Goal: Task Accomplishment & Management: Manage account settings

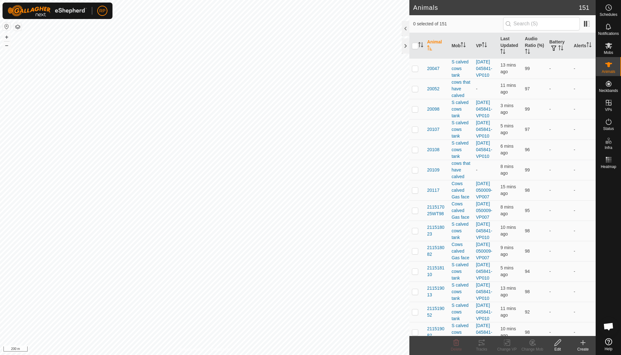
scroll to position [54, 0]
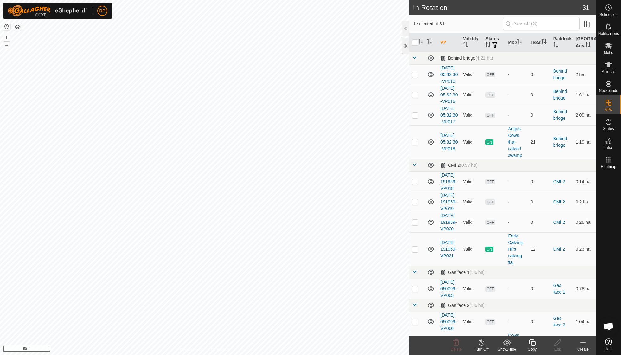
checkbox input "false"
checkbox input "true"
click at [529, 344] on icon at bounding box center [532, 343] width 8 height 8
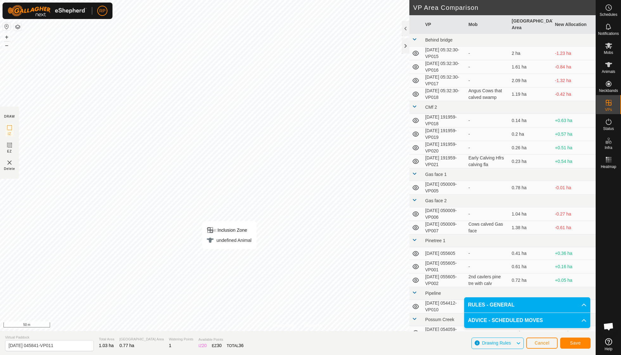
click at [573, 346] on button "Save" at bounding box center [575, 342] width 30 height 11
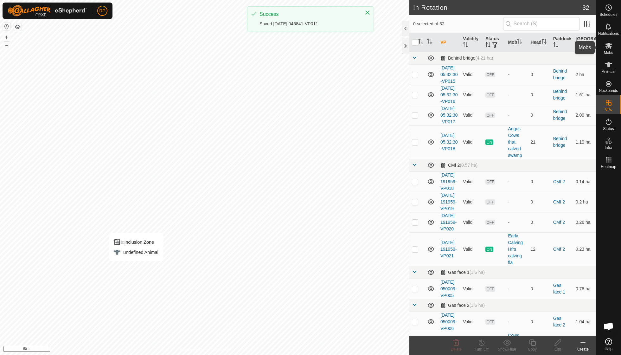
click at [610, 52] on span "Mobs" at bounding box center [608, 53] width 9 height 4
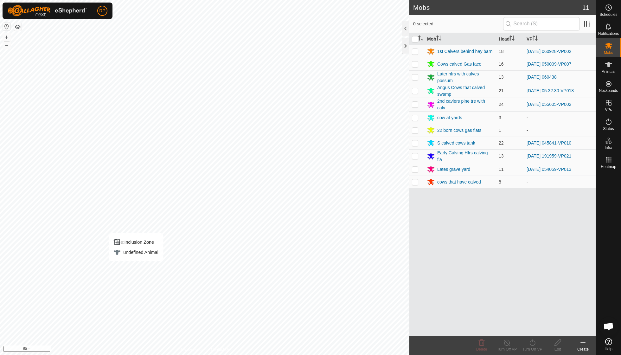
click at [417, 140] on p-checkbox at bounding box center [415, 142] width 6 height 5
checkbox input "true"
click at [533, 342] on icon at bounding box center [532, 343] width 8 height 8
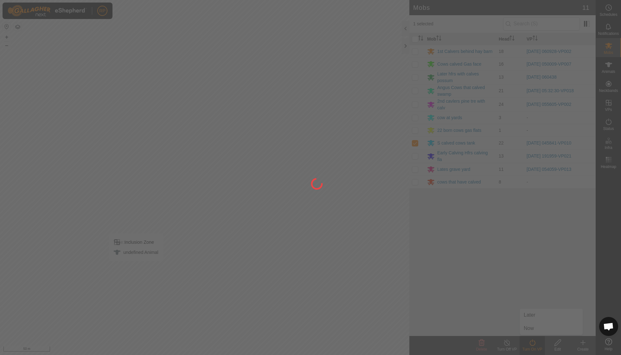
click at [534, 328] on div at bounding box center [310, 177] width 621 height 355
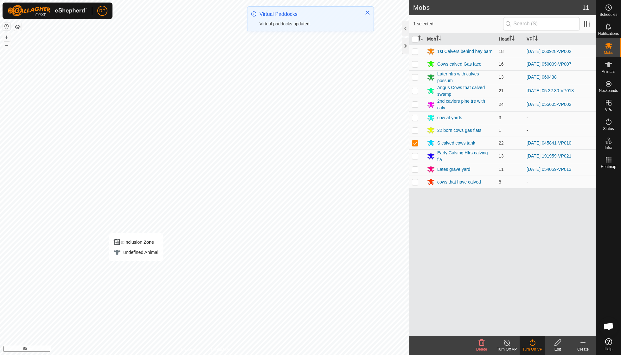
click at [535, 353] on div "Turn On VP" at bounding box center [531, 345] width 25 height 19
click at [533, 347] on div "Turn On VP" at bounding box center [531, 349] width 25 height 6
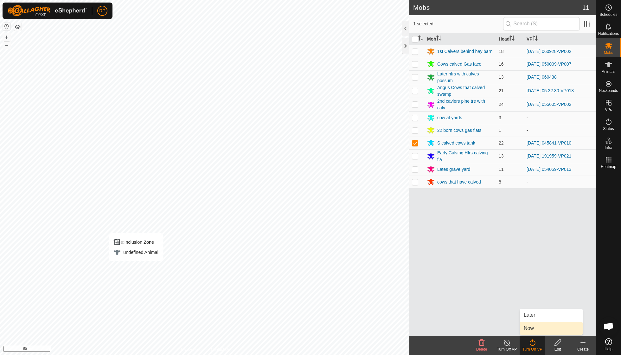
click at [533, 326] on link "Now" at bounding box center [551, 328] width 63 height 13
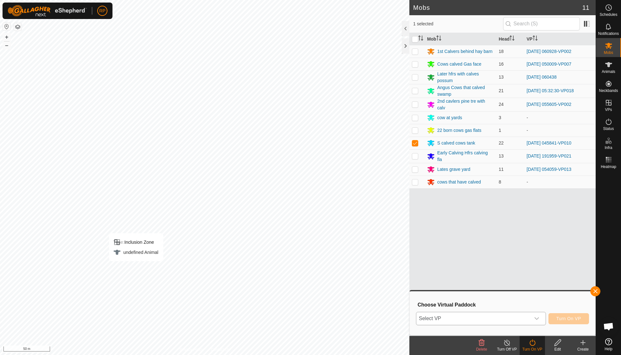
click at [537, 319] on icon "dropdown trigger" at bounding box center [536, 318] width 5 height 5
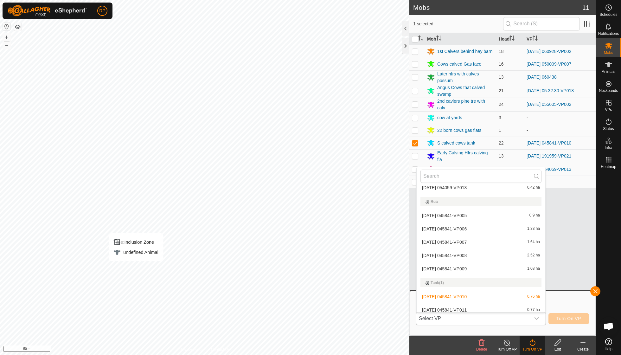
scroll to position [496, 0]
click at [462, 306] on li "[DATE] 045841-VP011 0.77 ha" at bounding box center [481, 312] width 129 height 13
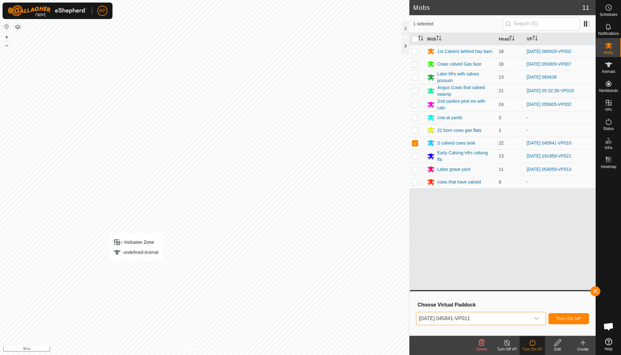
click at [562, 319] on span "Turn On VP" at bounding box center [568, 318] width 25 height 5
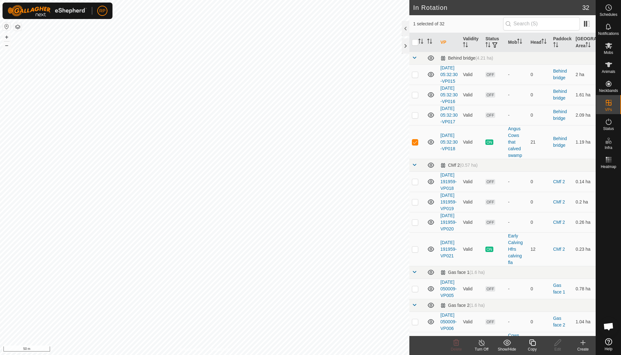
click at [531, 344] on icon at bounding box center [532, 342] width 6 height 6
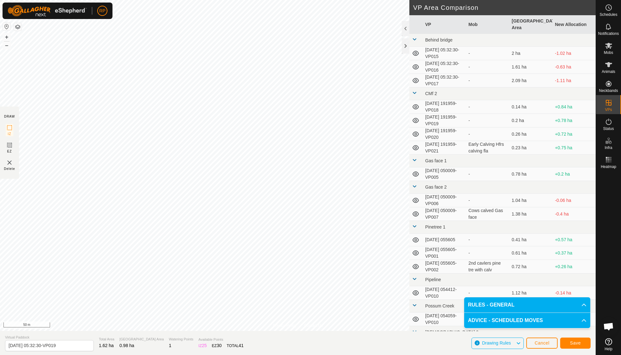
click at [569, 341] on button "Save" at bounding box center [575, 342] width 30 height 11
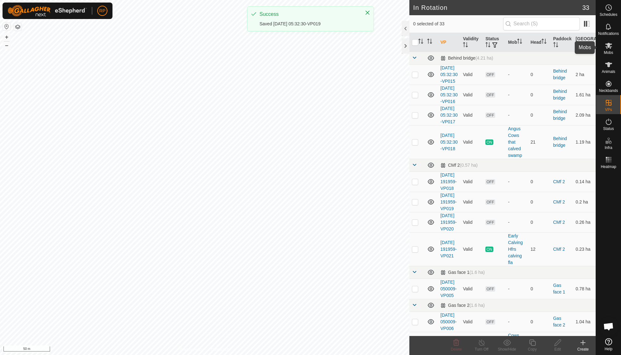
click at [610, 47] on icon at bounding box center [609, 46] width 8 height 8
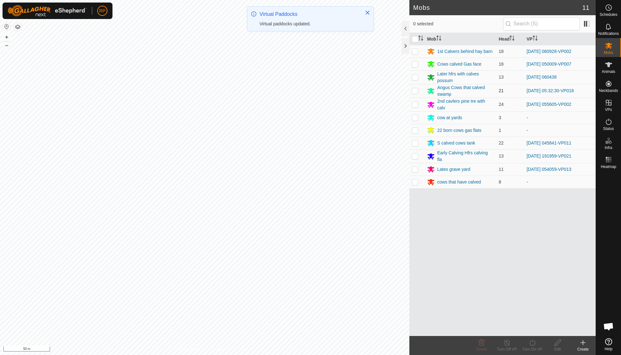
click at [418, 90] on td at bounding box center [416, 91] width 15 height 14
checkbox input "true"
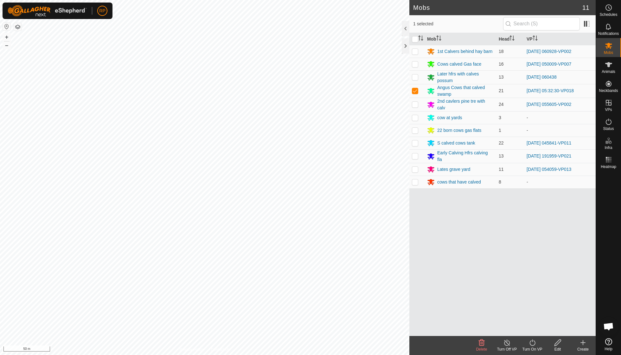
click at [531, 345] on icon at bounding box center [532, 342] width 6 height 6
click at [532, 329] on link "Now" at bounding box center [551, 328] width 63 height 13
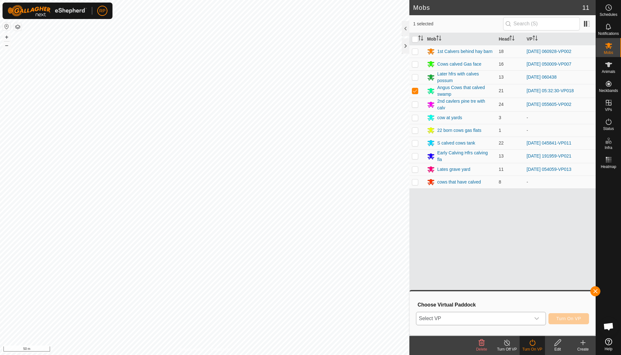
click at [536, 317] on icon "dropdown trigger" at bounding box center [536, 318] width 5 height 5
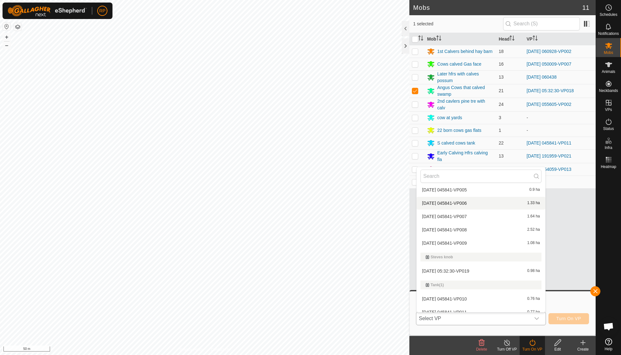
scroll to position [523, 0]
click at [470, 265] on li "[DATE] 05:32:30-VP019 0.98 ha" at bounding box center [481, 271] width 129 height 13
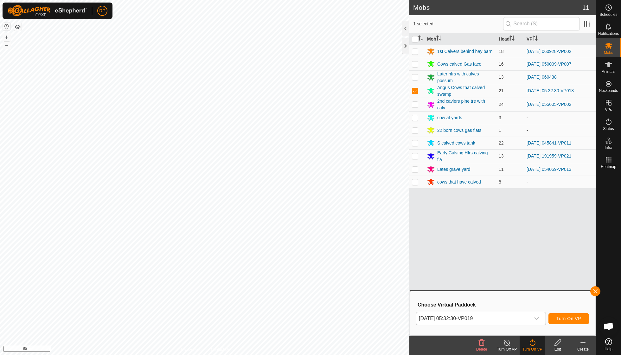
click at [568, 318] on span "Turn On VP" at bounding box center [568, 318] width 25 height 5
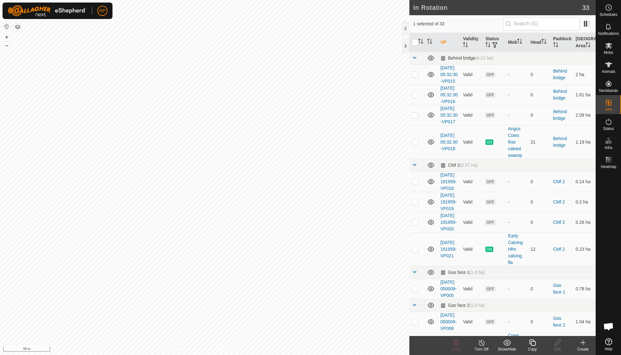
click at [535, 344] on icon at bounding box center [532, 343] width 8 height 8
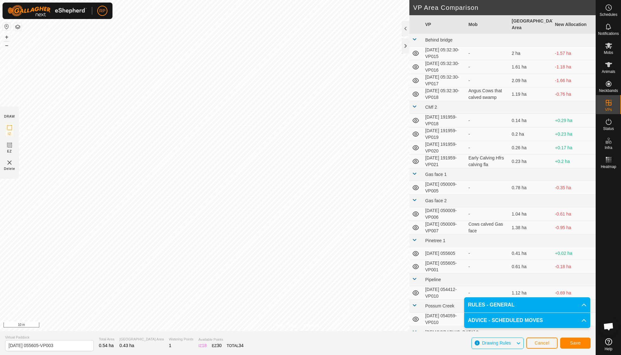
click at [580, 343] on span "Save" at bounding box center [575, 342] width 11 height 5
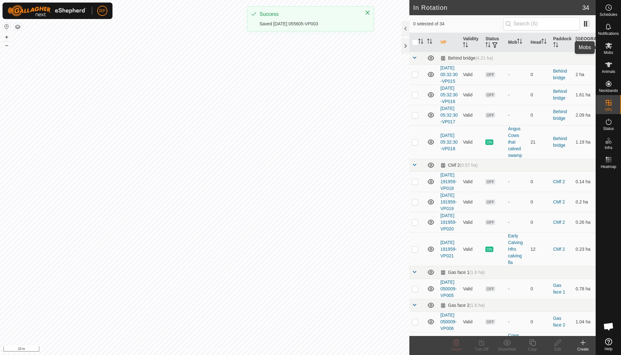
click at [611, 48] on icon at bounding box center [609, 46] width 8 height 8
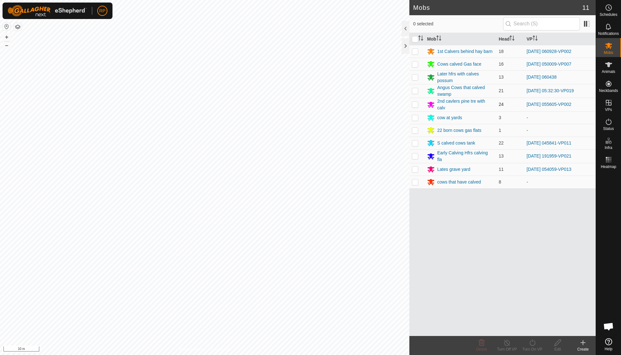
click at [416, 102] on p-checkbox at bounding box center [415, 104] width 6 height 5
checkbox input "true"
click at [530, 346] on icon at bounding box center [532, 343] width 8 height 8
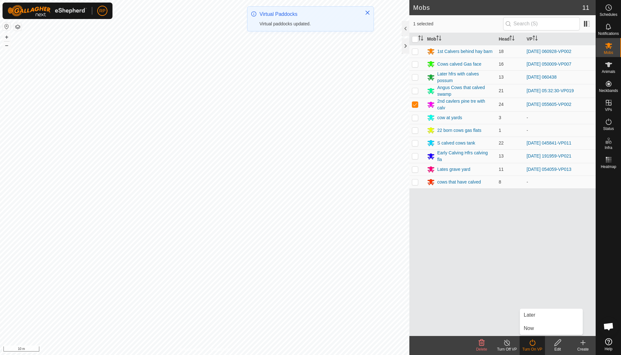
click at [530, 330] on link "Now" at bounding box center [551, 328] width 63 height 13
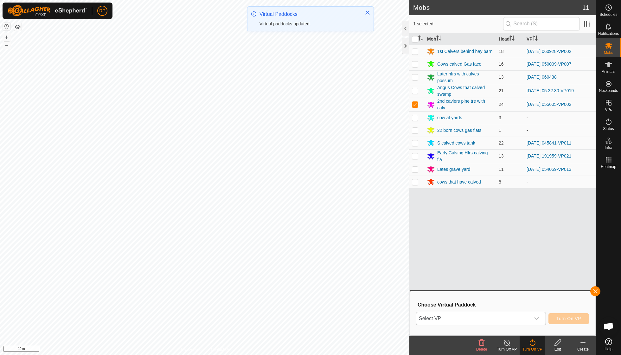
click at [537, 316] on icon "dropdown trigger" at bounding box center [536, 318] width 5 height 5
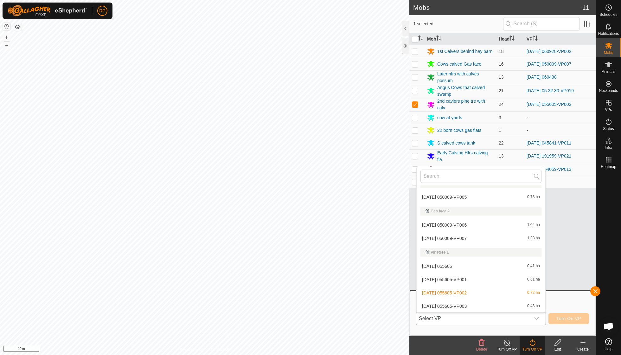
scroll to position [146, 0]
click at [471, 301] on li "[DATE] 055605-VP003 0.43 ha" at bounding box center [481, 304] width 129 height 13
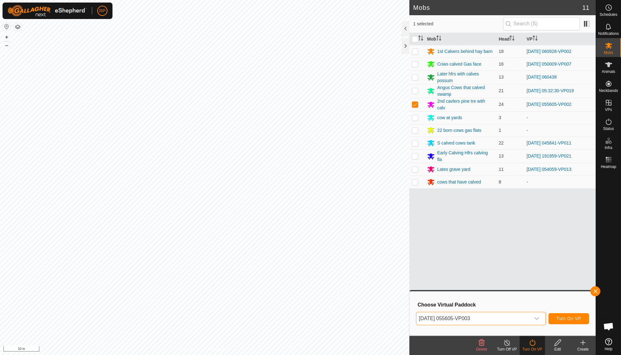
click at [560, 318] on span "Turn On VP" at bounding box center [568, 318] width 25 height 5
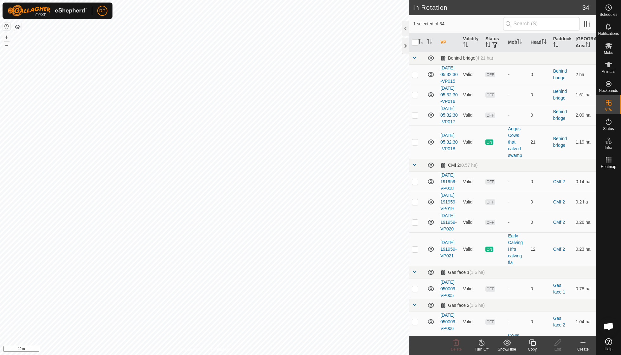
click at [529, 340] on icon at bounding box center [532, 343] width 8 height 8
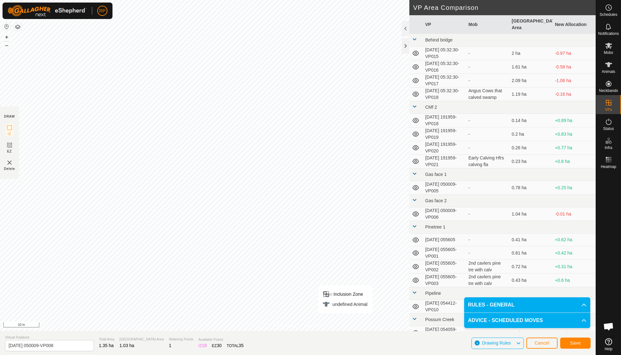
click at [577, 343] on span "Save" at bounding box center [575, 342] width 11 height 5
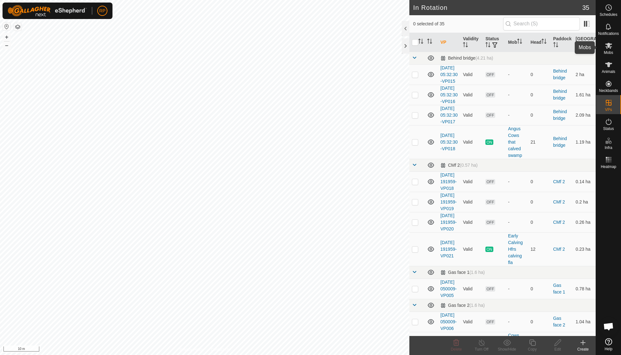
click at [607, 51] on span "Mobs" at bounding box center [608, 53] width 9 height 4
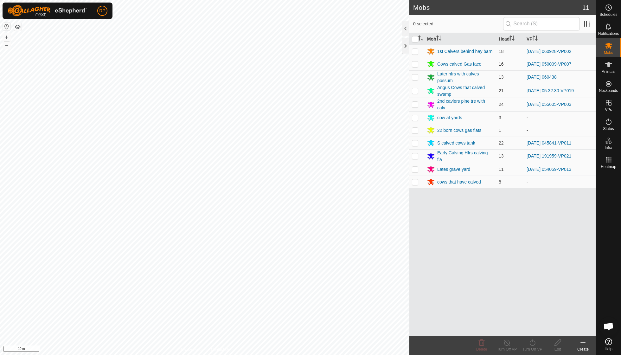
click at [416, 63] on p-checkbox at bounding box center [415, 63] width 6 height 5
checkbox input "true"
click at [530, 345] on icon at bounding box center [532, 343] width 8 height 8
click at [533, 332] on link "Now" at bounding box center [551, 328] width 63 height 13
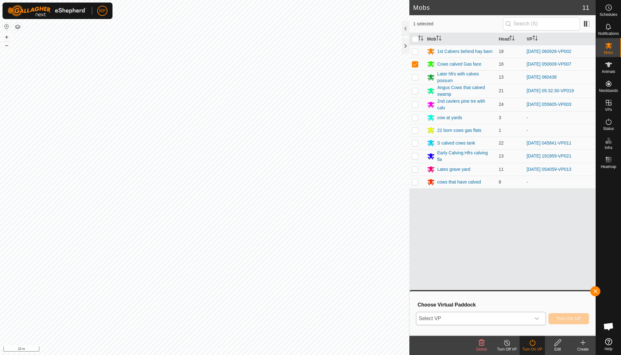
click at [537, 317] on icon "dropdown trigger" at bounding box center [536, 318] width 5 height 5
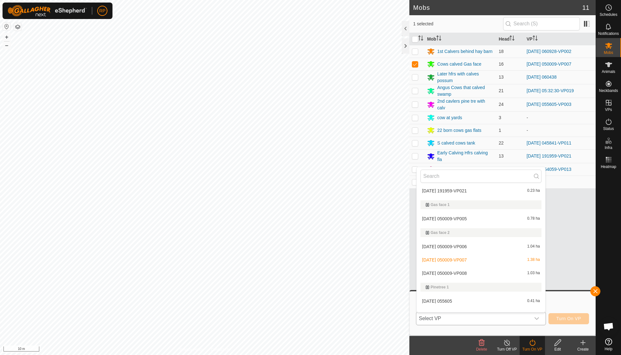
scroll to position [125, 0]
click at [478, 268] on li "[DATE] 050009-VP008 1.03 ha" at bounding box center [481, 271] width 129 height 13
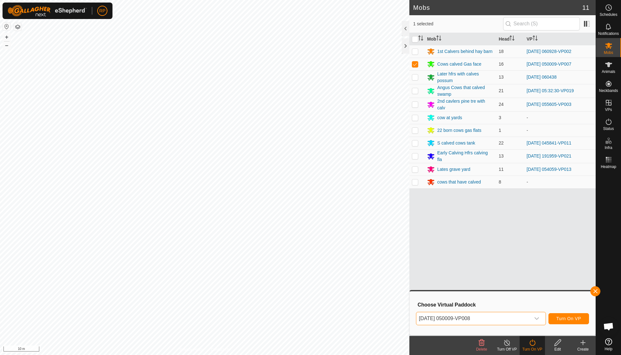
click at [567, 319] on span "Turn On VP" at bounding box center [568, 318] width 25 height 5
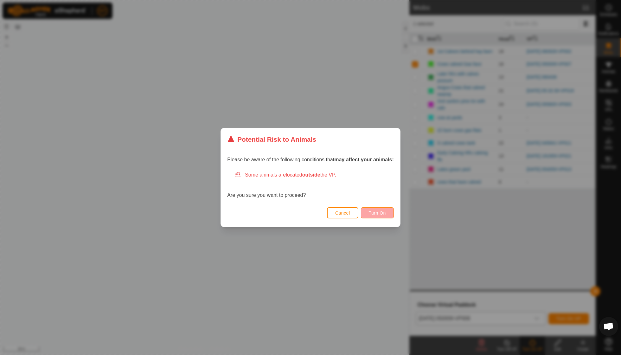
click at [374, 216] on button "Turn On" at bounding box center [377, 212] width 33 height 11
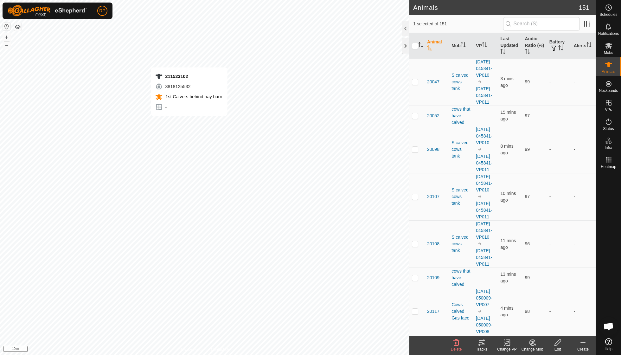
checkbox input "true"
click at [531, 345] on icon at bounding box center [532, 343] width 8 height 8
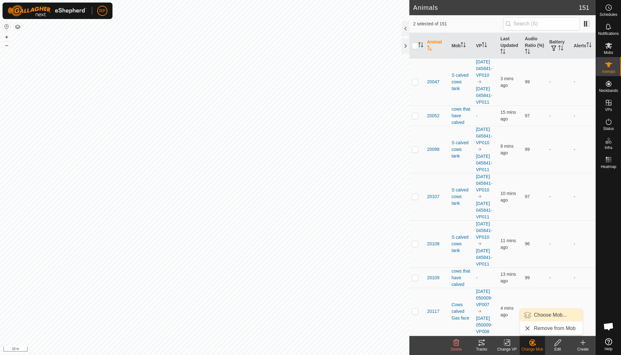
click at [539, 319] on link "Choose Mob..." at bounding box center [551, 315] width 63 height 13
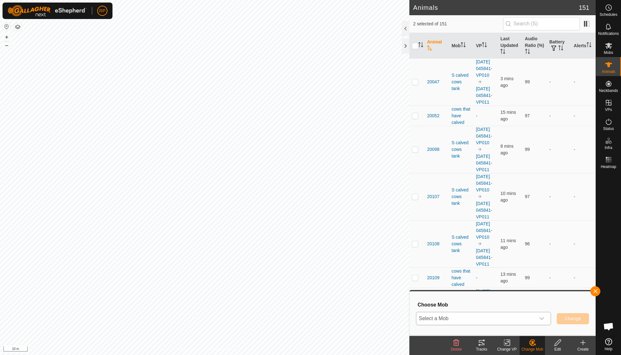
click at [542, 319] on icon "dropdown trigger" at bounding box center [541, 318] width 5 height 5
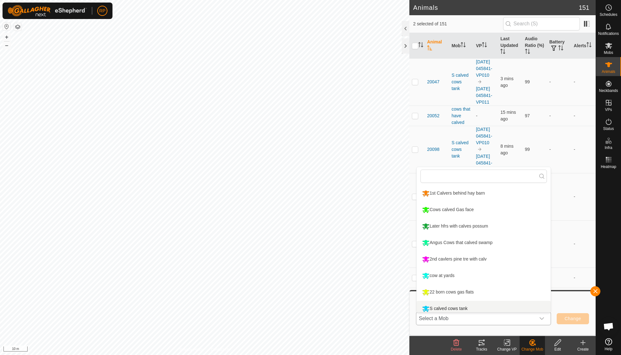
scroll to position [4, 0]
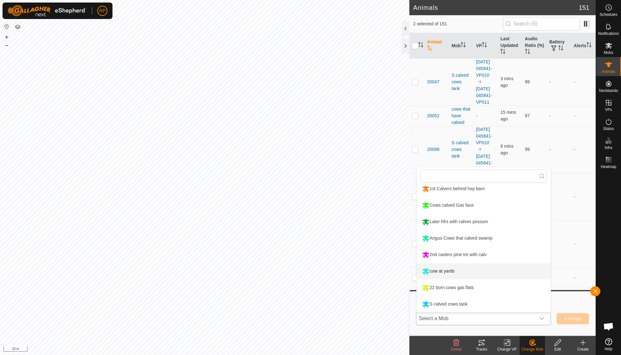
click at [456, 271] on li "cow at yards" at bounding box center [484, 271] width 134 height 16
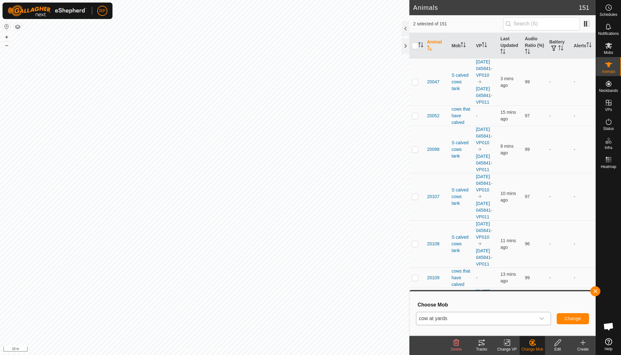
click at [567, 318] on span "Change" at bounding box center [572, 318] width 16 height 5
checkbox input "false"
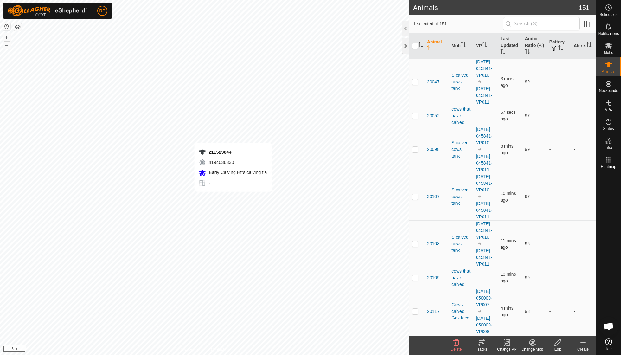
checkbox input "false"
click at [531, 343] on icon at bounding box center [532, 343] width 8 height 8
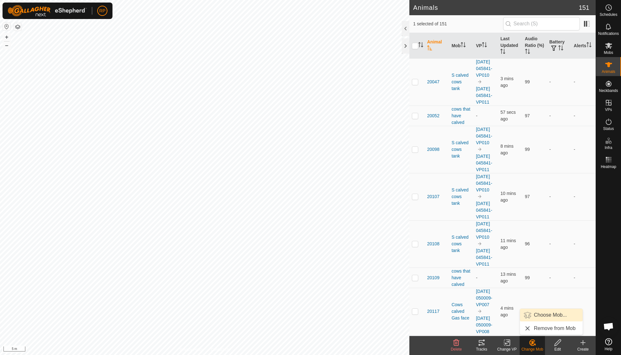
click at [540, 309] on link "Choose Mob..." at bounding box center [551, 315] width 63 height 13
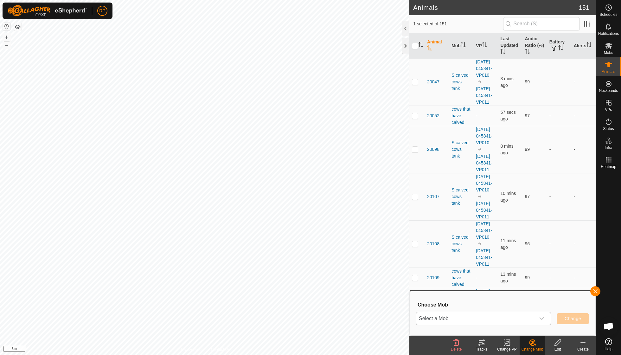
click at [538, 317] on div "dropdown trigger" at bounding box center [541, 318] width 13 height 13
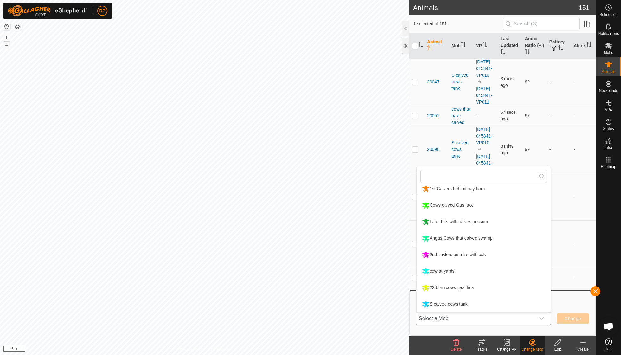
click at [470, 223] on li "Later hfrs with calves possum" at bounding box center [484, 222] width 134 height 16
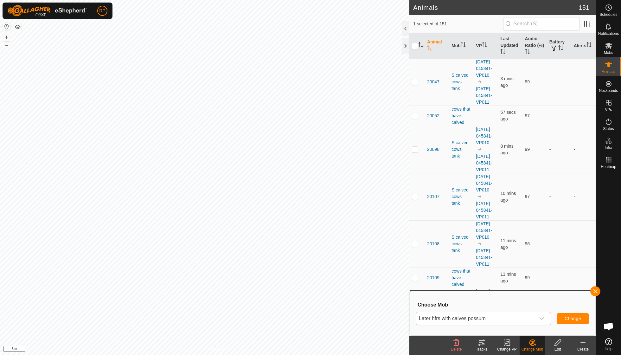
click at [577, 320] on span "Change" at bounding box center [572, 318] width 16 height 5
checkbox input "false"
